Goal: Navigation & Orientation: Find specific page/section

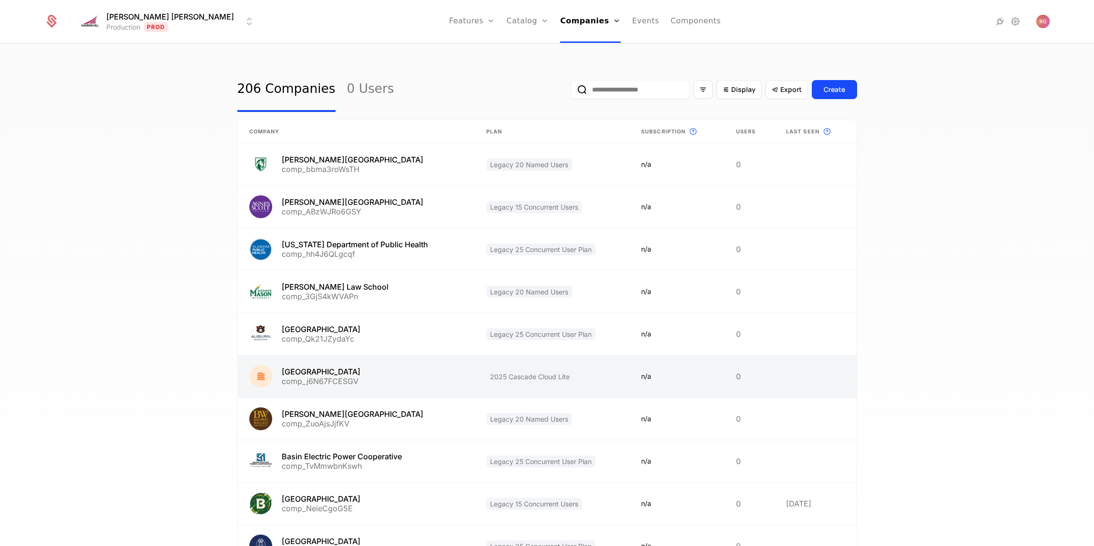
scroll to position [86, 0]
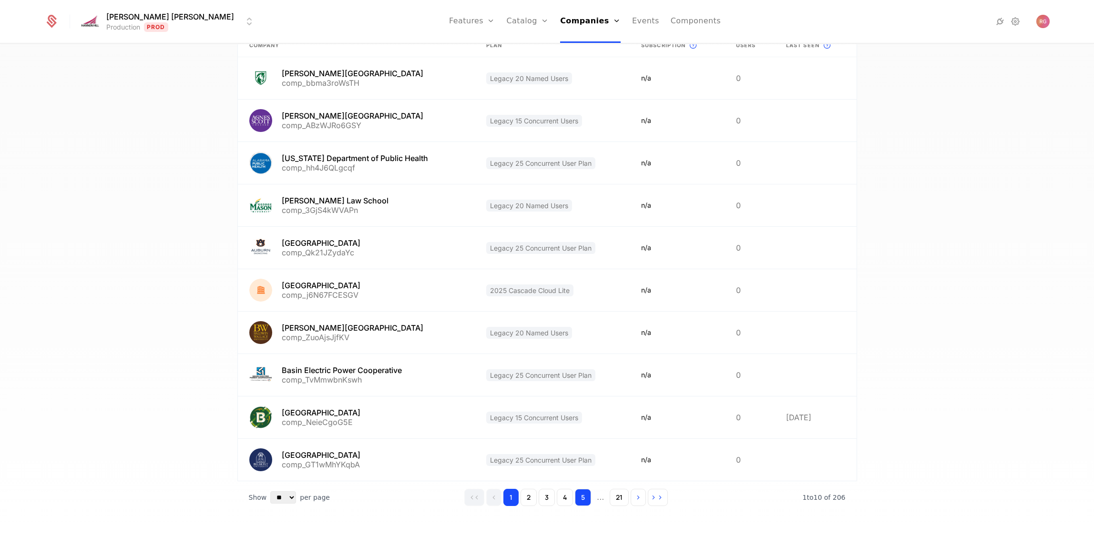
click at [578, 498] on button "5" at bounding box center [583, 497] width 16 height 17
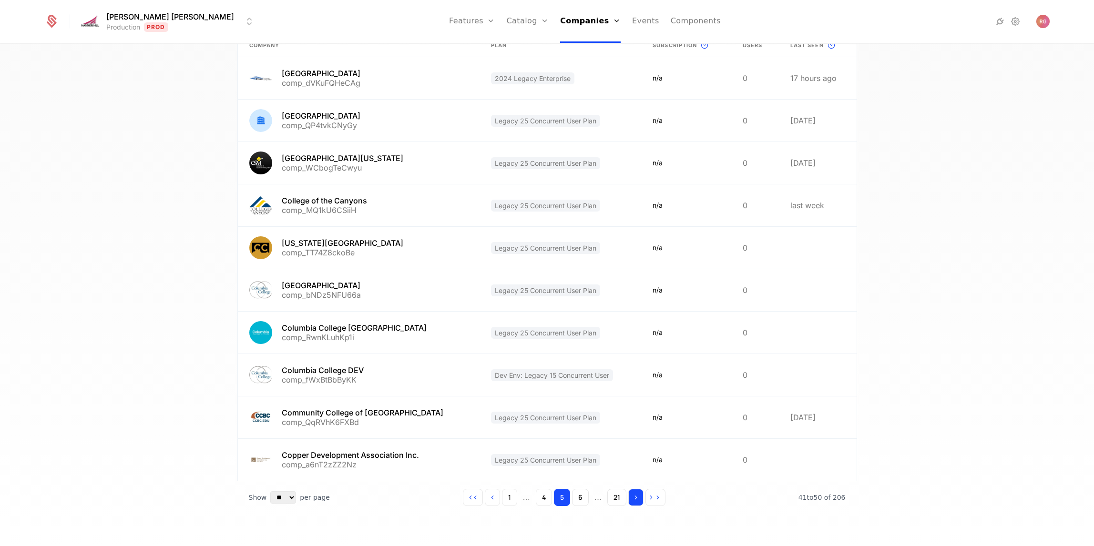
click at [636, 499] on icon "Go to next page" at bounding box center [635, 497] width 7 height 7
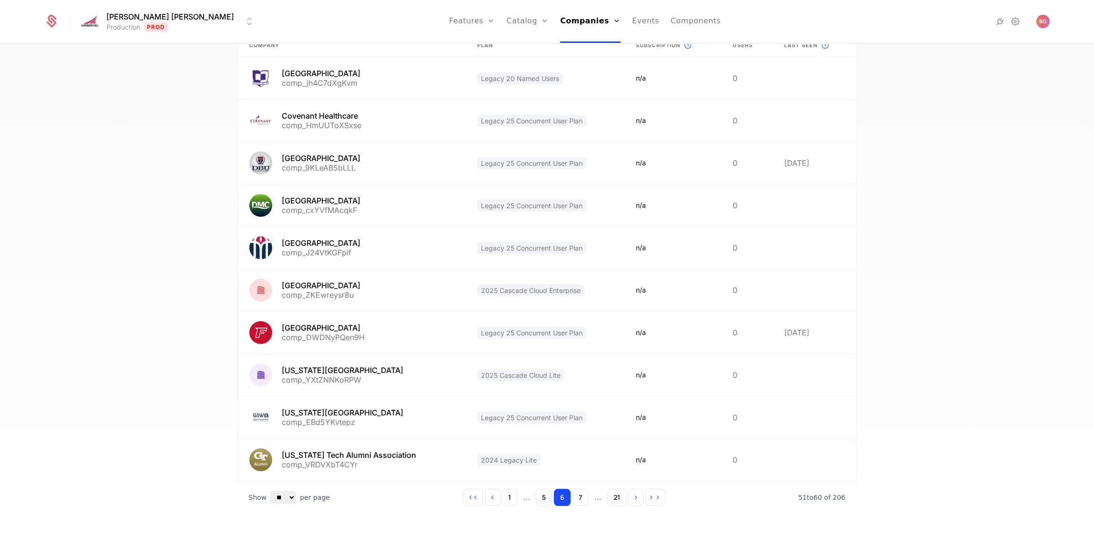
click at [636, 499] on icon "Go to next page" at bounding box center [635, 497] width 7 height 7
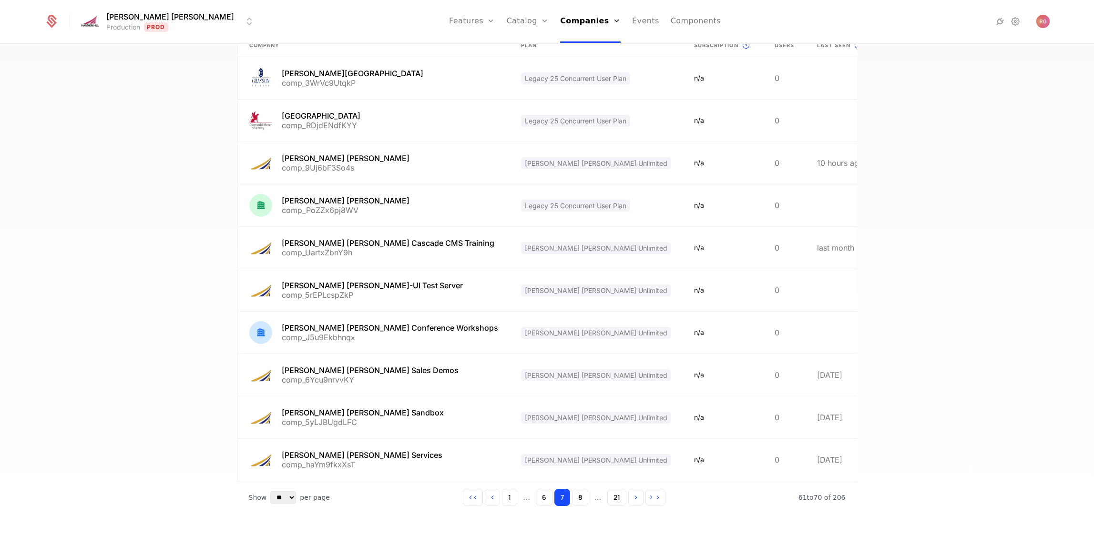
click at [636, 499] on icon "Go to next page" at bounding box center [635, 497] width 7 height 7
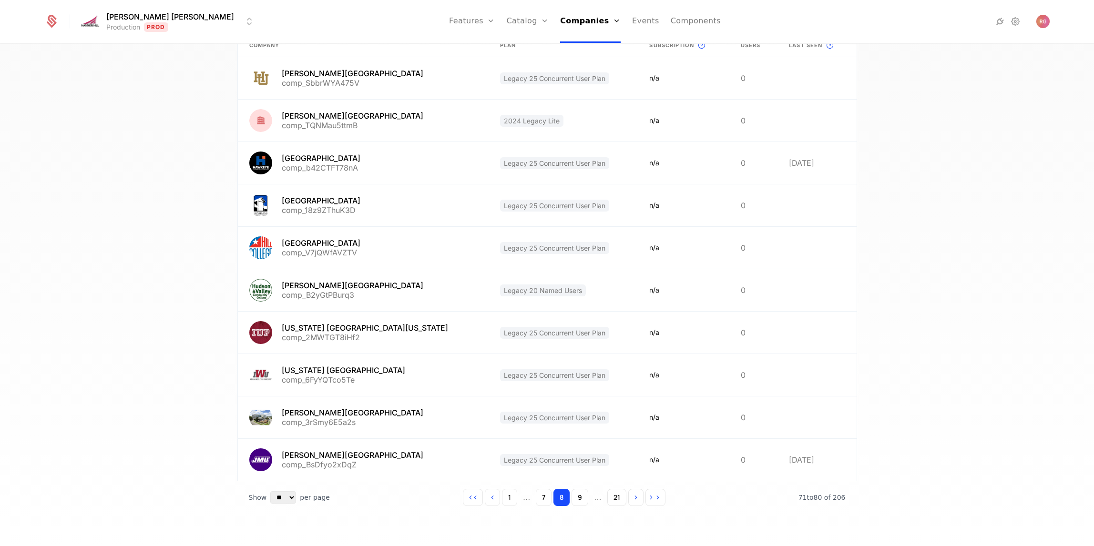
click at [636, 499] on icon "Go to next page" at bounding box center [635, 497] width 7 height 7
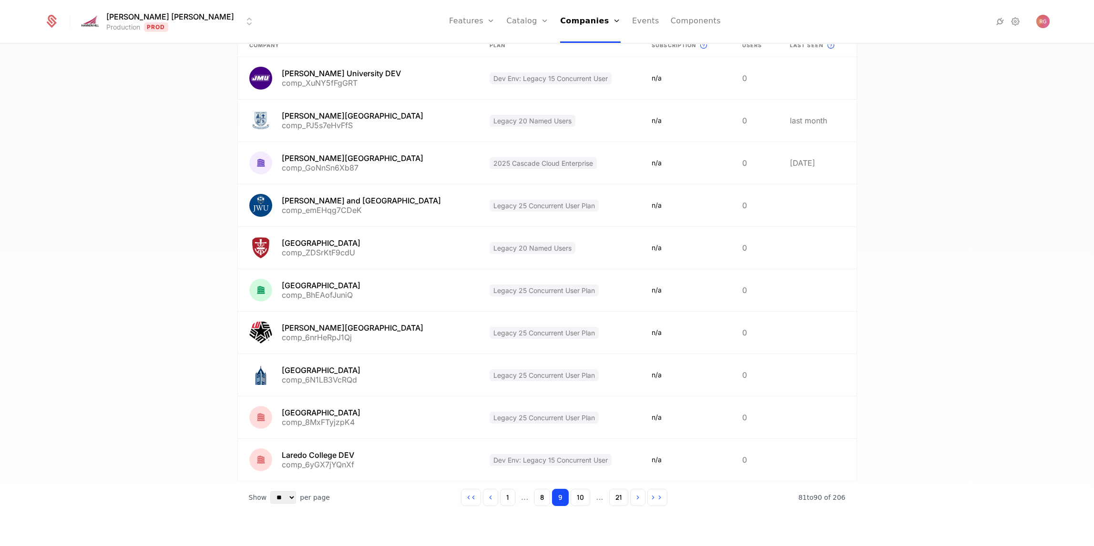
click at [636, 499] on icon "Go to next page" at bounding box center [637, 497] width 7 height 7
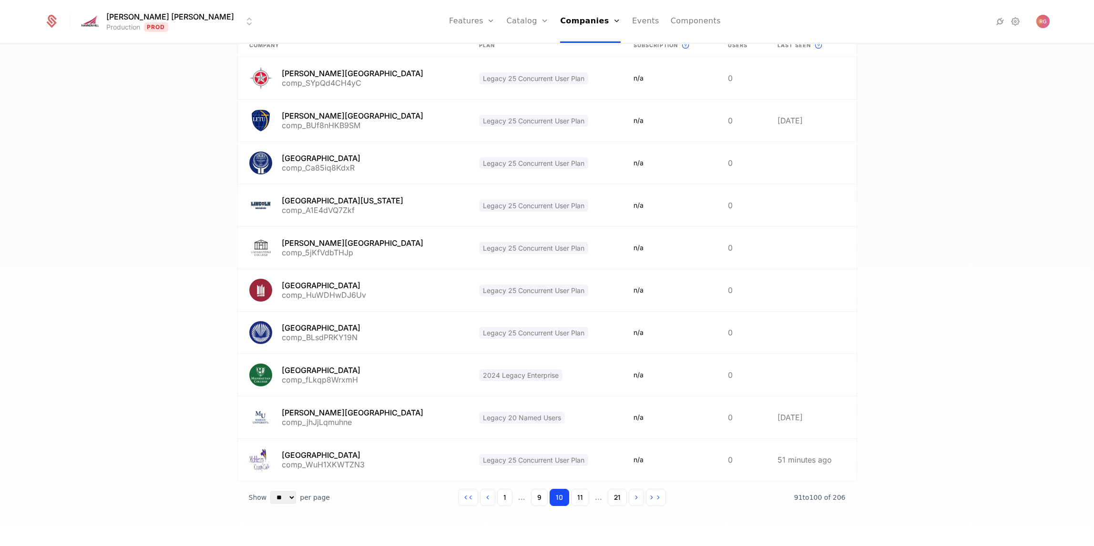
click at [636, 499] on icon "Go to next page" at bounding box center [636, 497] width 7 height 7
